Goal: Find specific page/section: Find specific page/section

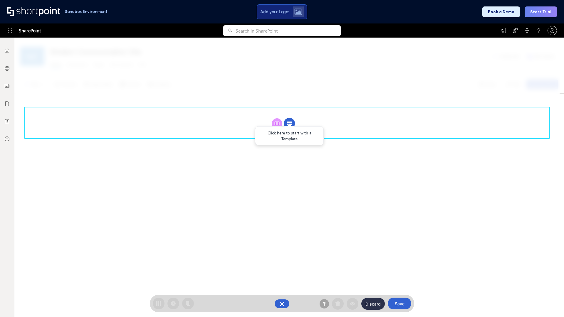
click at [289, 123] on circle at bounding box center [289, 123] width 11 height 11
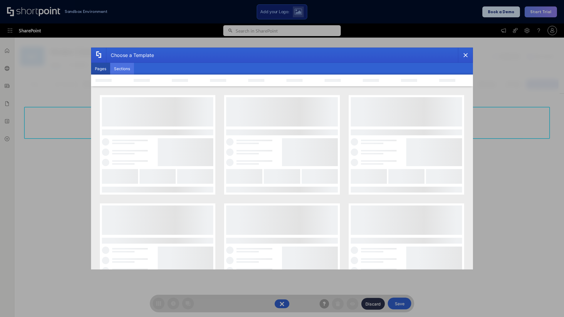
click at [122, 69] on button "Sections" at bounding box center [122, 69] width 24 height 12
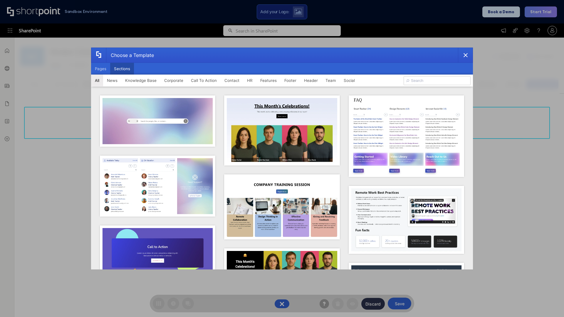
type input "Social Intranet"
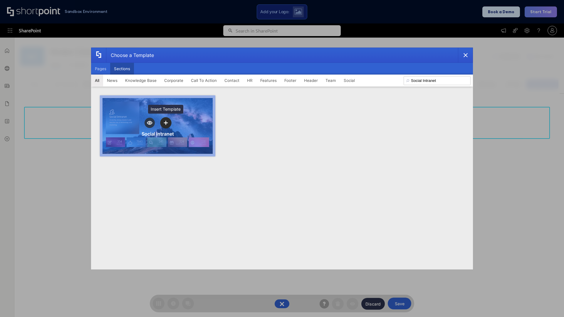
click at [166, 123] on icon "template selector" at bounding box center [166, 123] width 4 height 4
